Goal: Find contact information: Find contact information

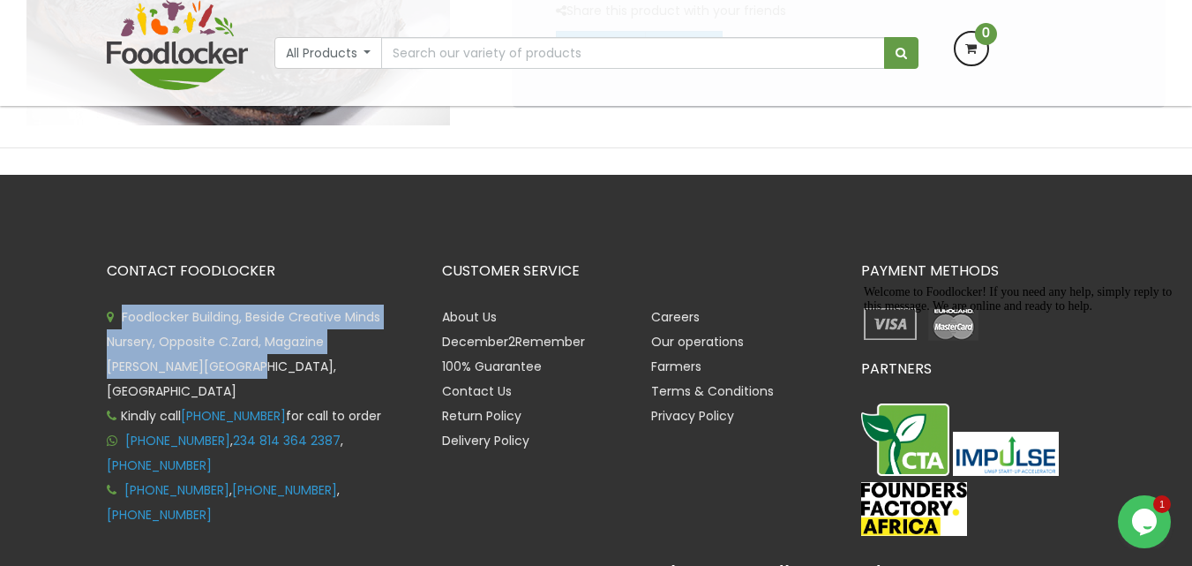
drag, startPoint x: 124, startPoint y: 318, endPoint x: 404, endPoint y: 359, distance: 283.6
click at [404, 359] on li "Foodlocker Building, Beside Creative Minds Nursery, Opposite C.Zard, Magazine […" at bounding box center [261, 353] width 309 height 99
copy span "Foodlocker Building, Beside Creative Minds Nursery, Opposite C.Zard, Magazine […"
click at [211, 345] on span "Foodlocker Building, Beside Creative Minds Nursery, Opposite C.Zard, Magazine […" at bounding box center [244, 354] width 274 height 92
drag, startPoint x: 124, startPoint y: 315, endPoint x: 386, endPoint y: 332, distance: 261.7
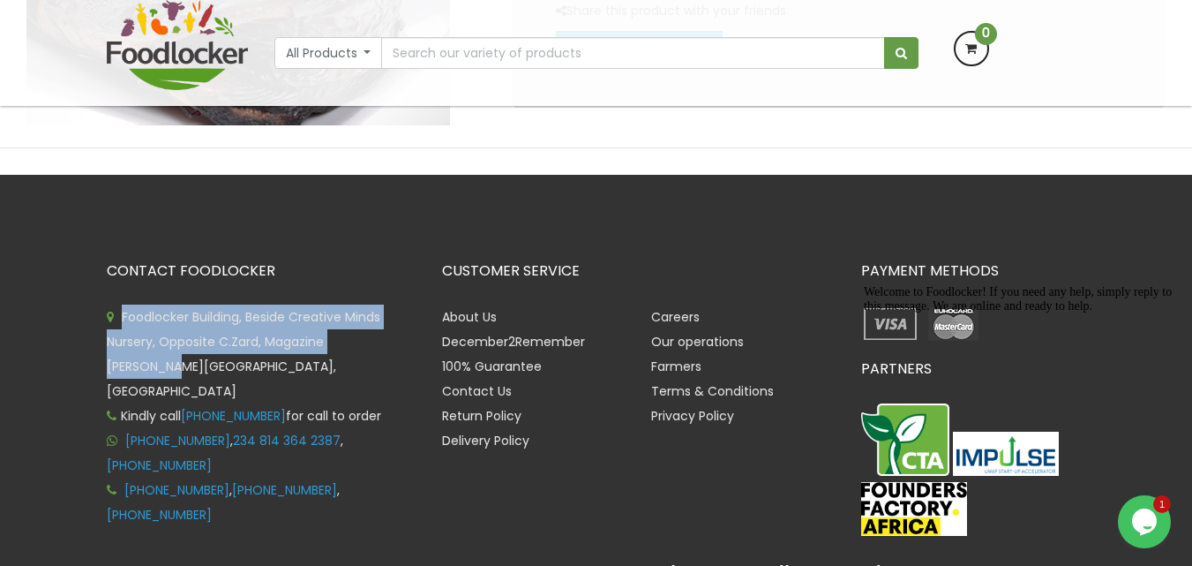
click at [386, 332] on li "Foodlocker Building, Beside Creative Minds Nursery, Opposite C.Zard, Magazine […" at bounding box center [261, 353] width 309 height 99
click at [386, 326] on li "Foodlocker Building, Beside Creative Minds Nursery, Opposite C.Zard, Magazine […" at bounding box center [261, 353] width 309 height 99
click at [386, 323] on li "Foodlocker Building, Beside Creative Minds Nursery, Opposite C.Zard, Magazine […" at bounding box center [261, 353] width 309 height 99
copy span "Foodlocker Building, Beside Creative Minds Nursery, Opposite C.Zard, Magazine R…"
click at [124, 347] on span "Foodlocker Building, Beside Creative Minds Nursery, Opposite C.Zard, Magazine […" at bounding box center [244, 354] width 274 height 92
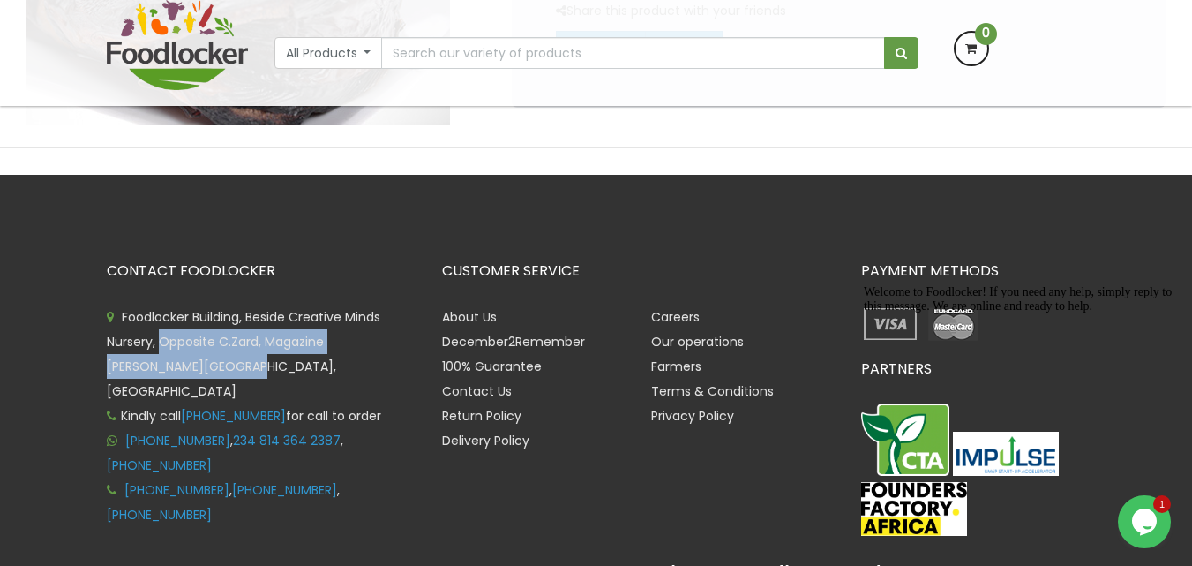
drag, startPoint x: 158, startPoint y: 342, endPoint x: 405, endPoint y: 355, distance: 247.4
click at [405, 355] on li "Foodlocker Building, Beside Creative Minds Nursery, Opposite C.Zard, Magazine […" at bounding box center [261, 353] width 309 height 99
copy span "Opposite C.Zard, Magazine [PERSON_NAME][GEOGRAPHIC_DATA], [GEOGRAPHIC_DATA]"
